Goal: Download file/media

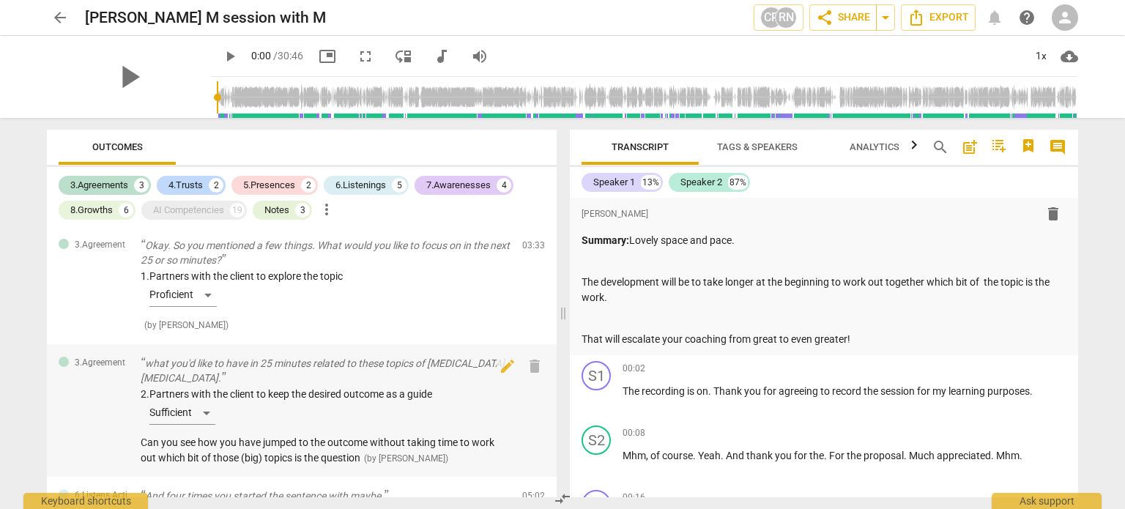
scroll to position [48, 0]
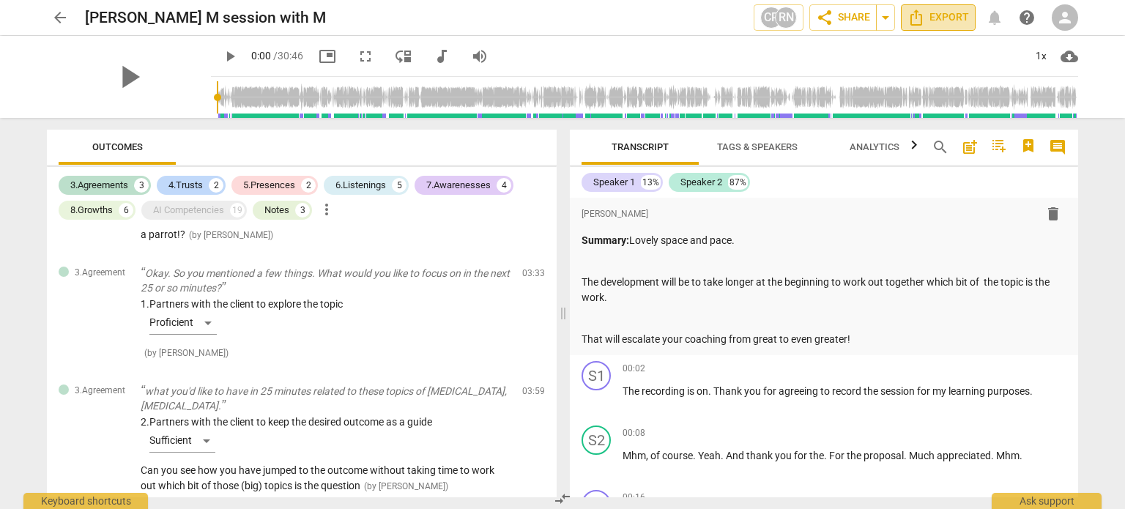
click at [937, 10] on span "Export" at bounding box center [938, 18] width 62 height 18
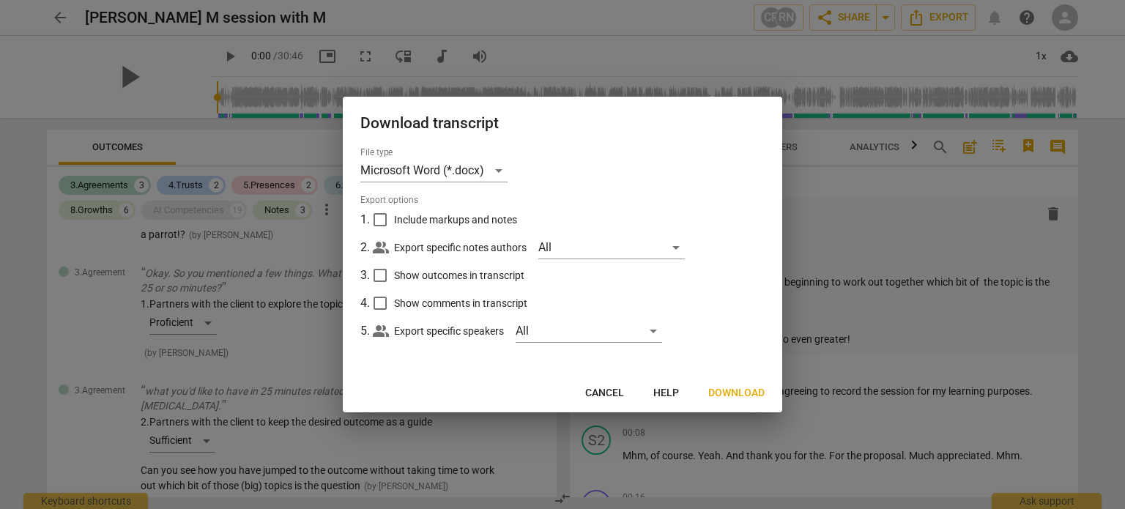
click at [382, 217] on input "Include markups and notes" at bounding box center [380, 220] width 28 height 28
checkbox input "true"
click at [382, 277] on input "Show outcomes in transcript" at bounding box center [380, 275] width 28 height 28
checkbox input "true"
click at [379, 303] on input "Show comments in transcript" at bounding box center [380, 303] width 28 height 28
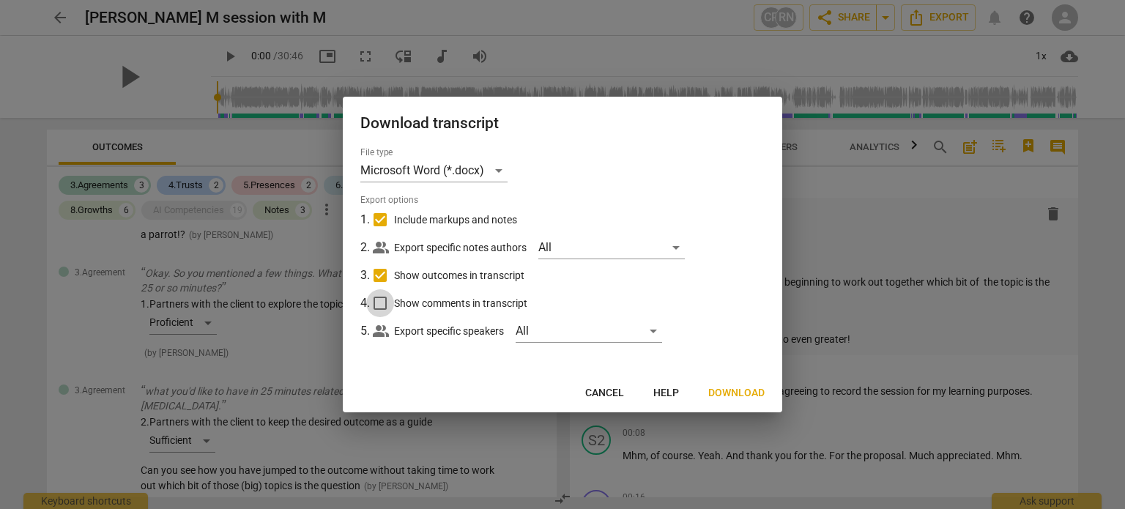
checkbox input "true"
click at [721, 391] on span "Download" at bounding box center [736, 393] width 56 height 15
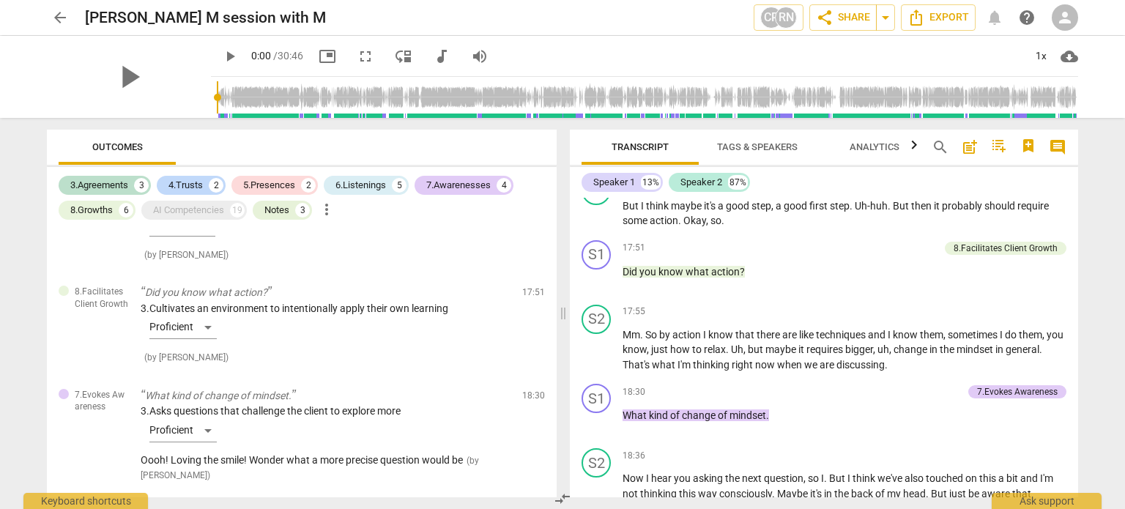
scroll to position [4344, 0]
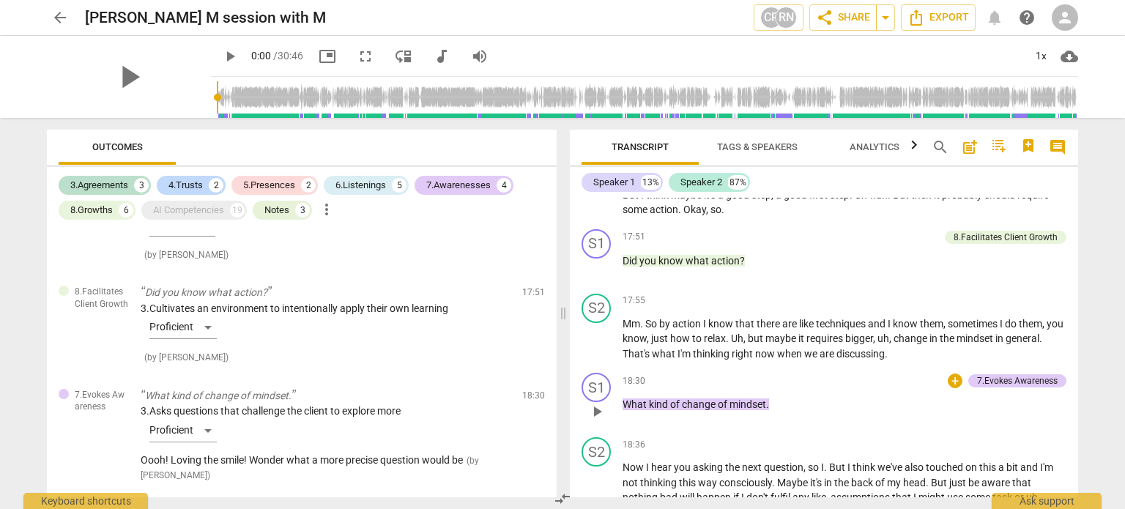
click at [701, 403] on span "change" at bounding box center [700, 404] width 36 height 12
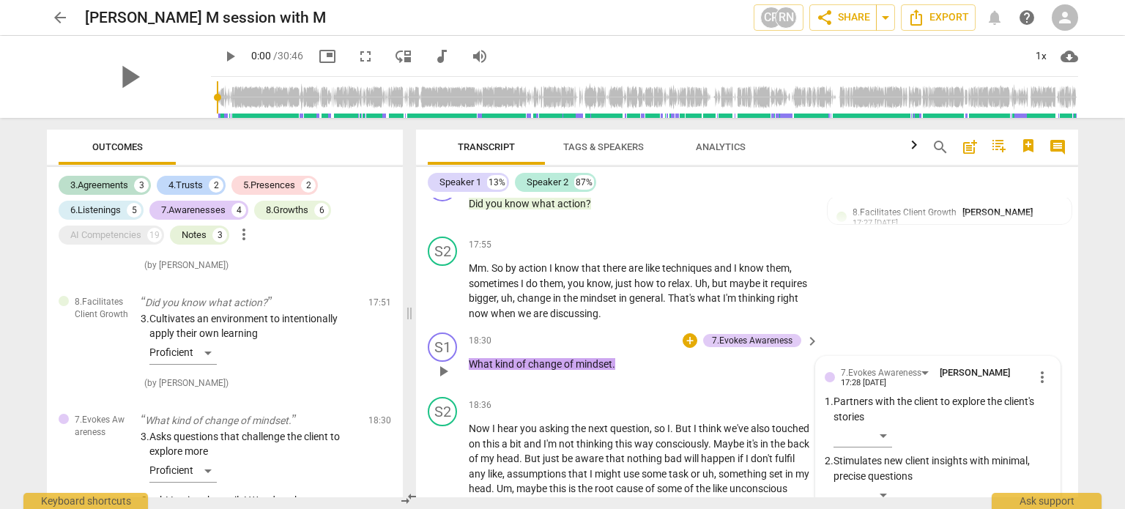
scroll to position [4837, 0]
click at [440, 368] on span "play_arrow" at bounding box center [443, 369] width 18 height 18
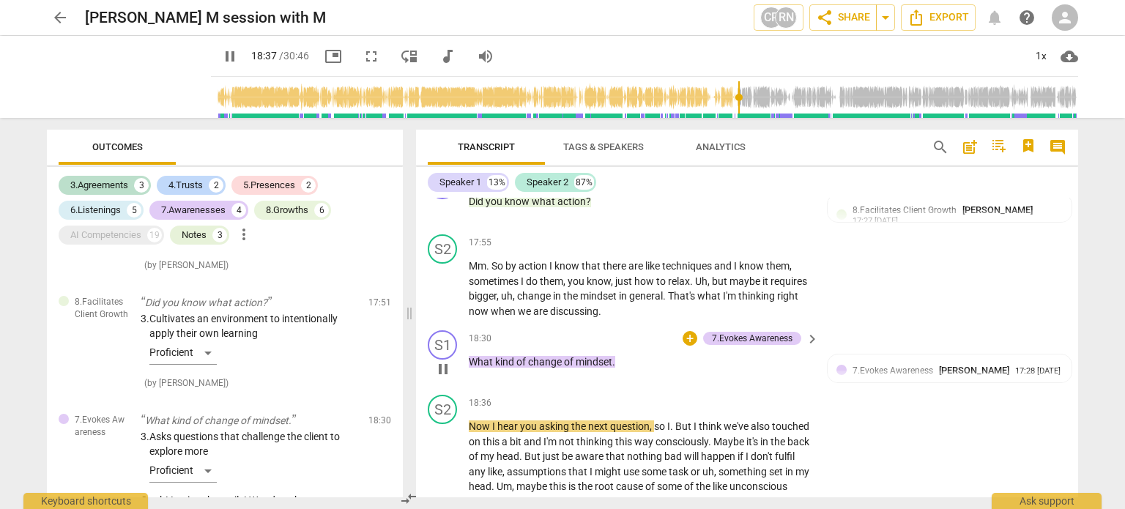
click at [442, 368] on span "pause" at bounding box center [443, 369] width 18 height 18
type input "1118"
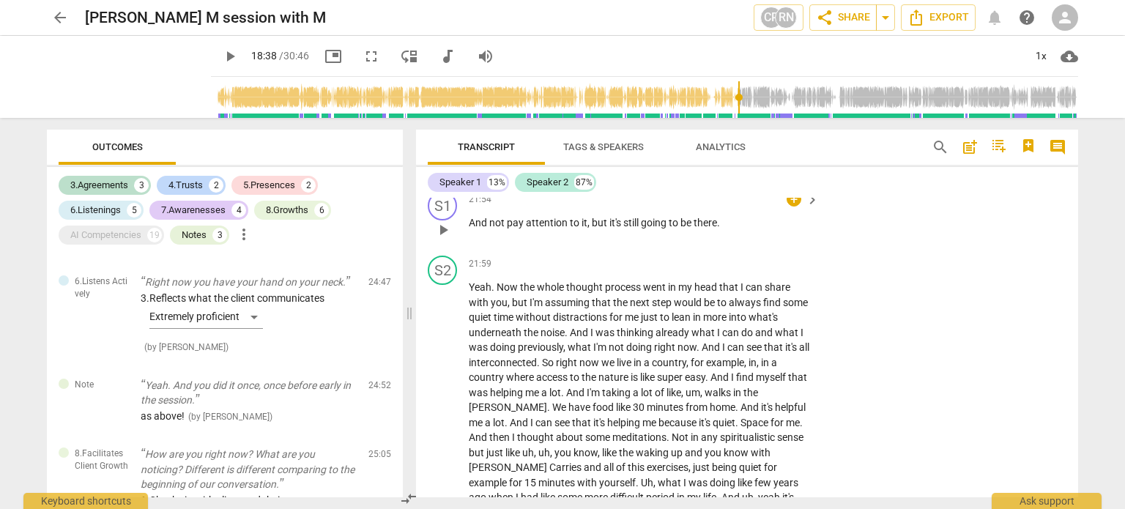
scroll to position [5960, 0]
